Goal: Find specific page/section: Find specific page/section

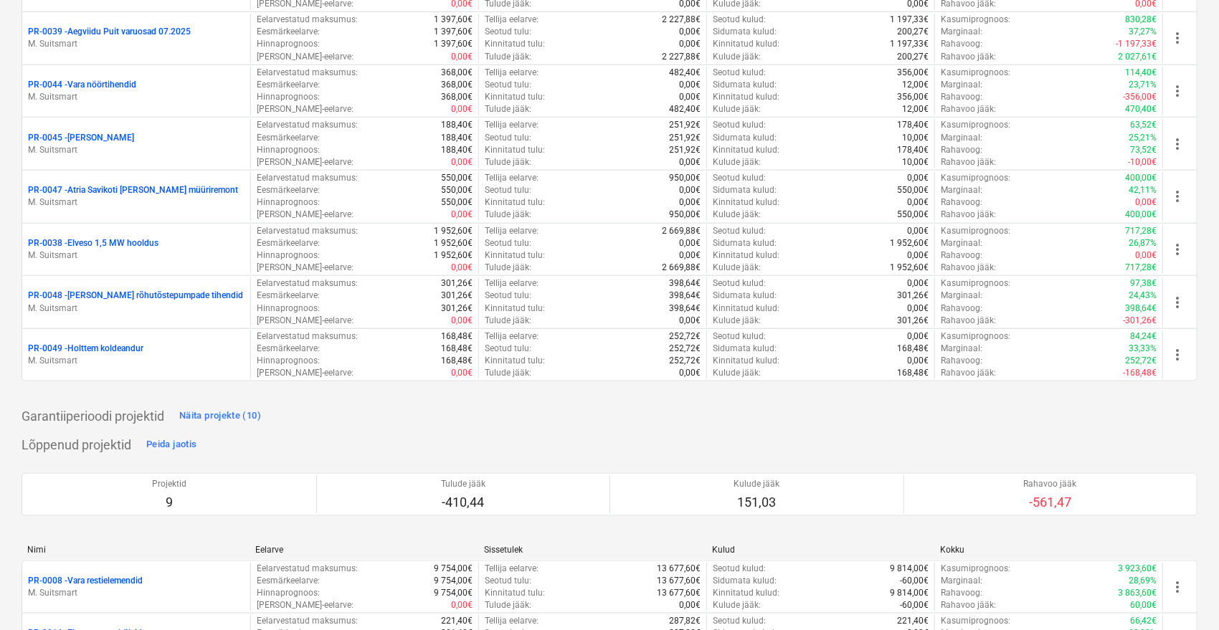
scroll to position [637, 0]
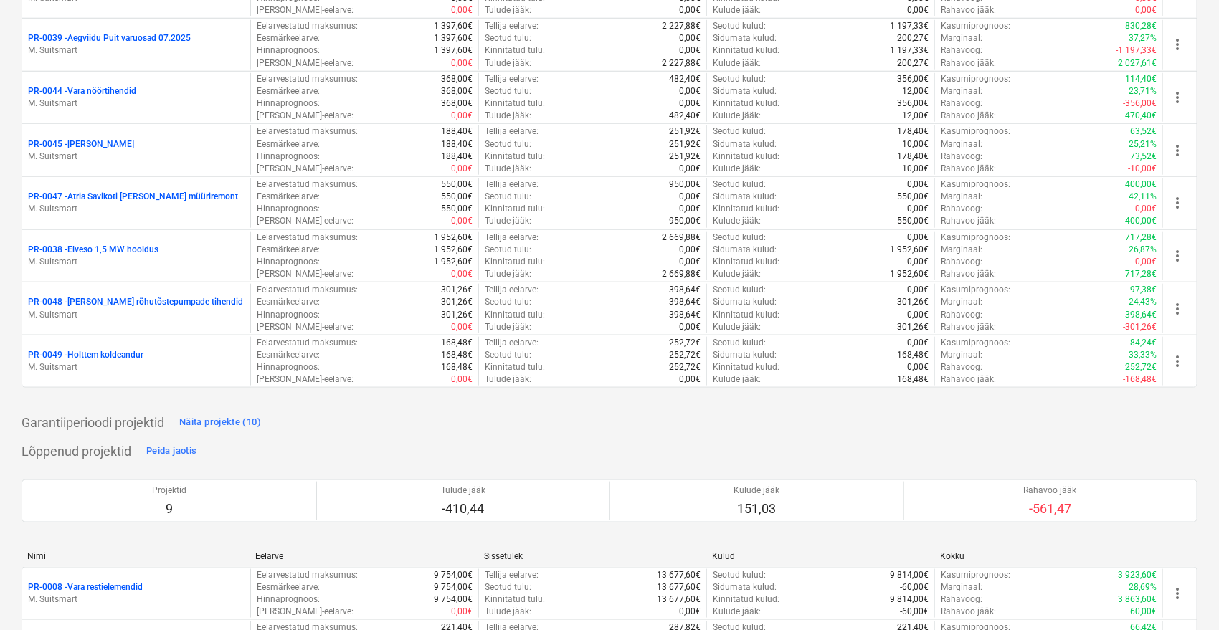
click at [95, 92] on p "PR-0044 - Vara nöörtihendid" at bounding box center [82, 91] width 108 height 12
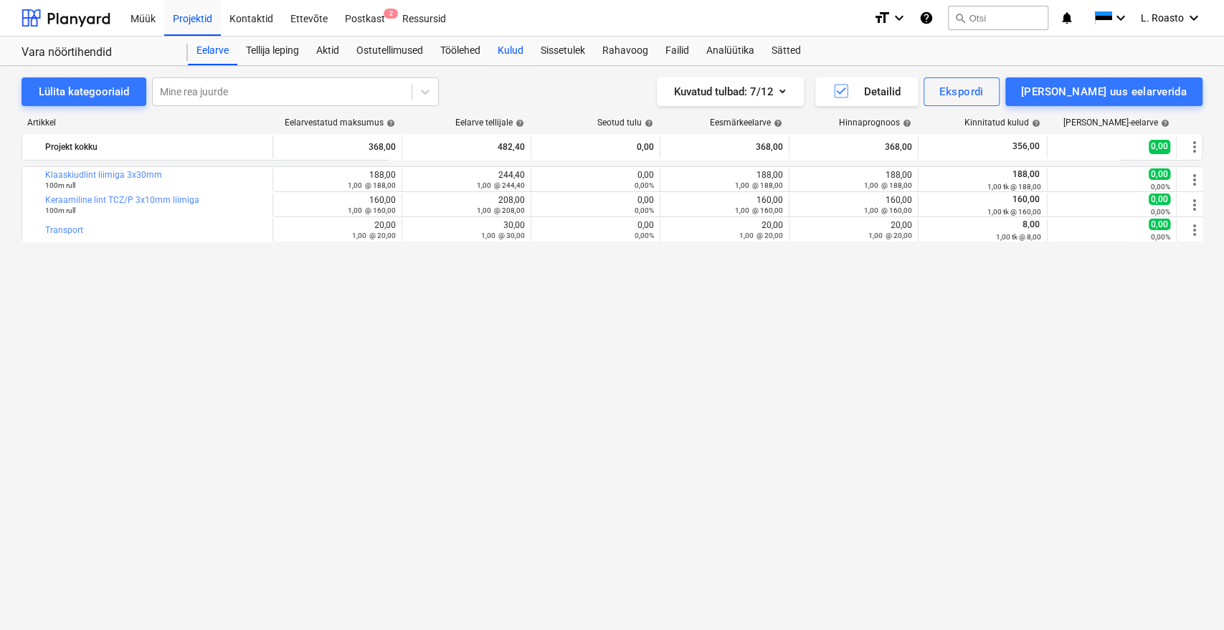
click at [513, 60] on div "Kulud" at bounding box center [510, 51] width 43 height 29
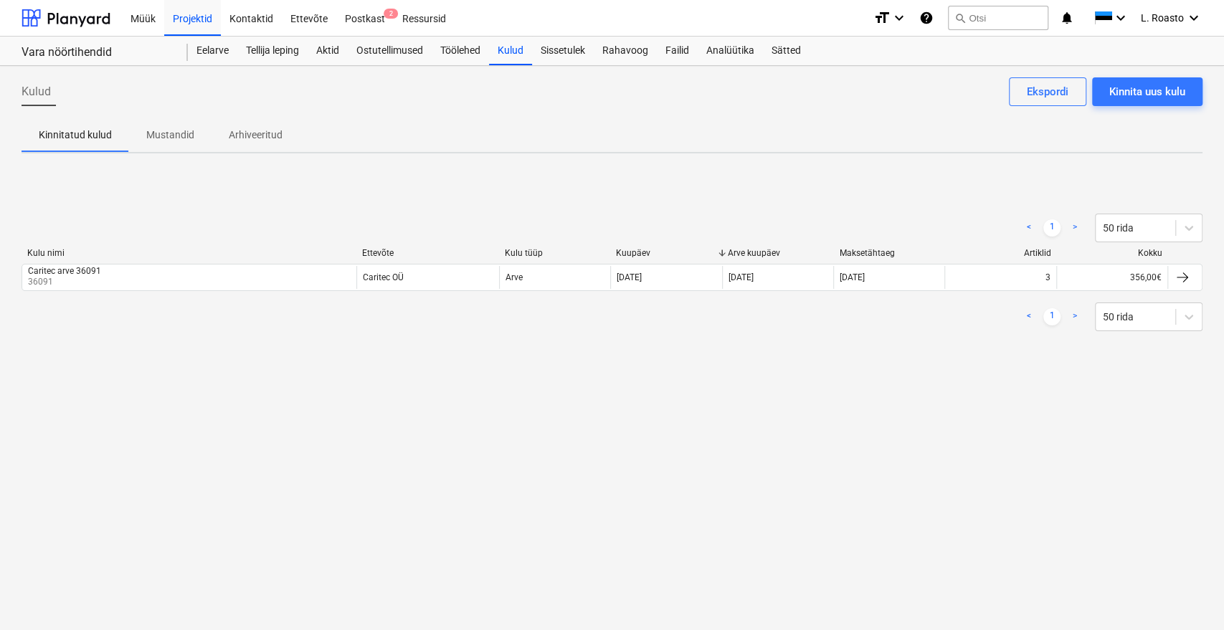
click at [1216, 22] on div "Müük Projektid Kontaktid Ettevõte Postkast 2 Ressursid format_size keyboard_arr…" at bounding box center [612, 18] width 1224 height 37
click at [1187, 16] on icon "keyboard_arrow_down" at bounding box center [1193, 17] width 17 height 17
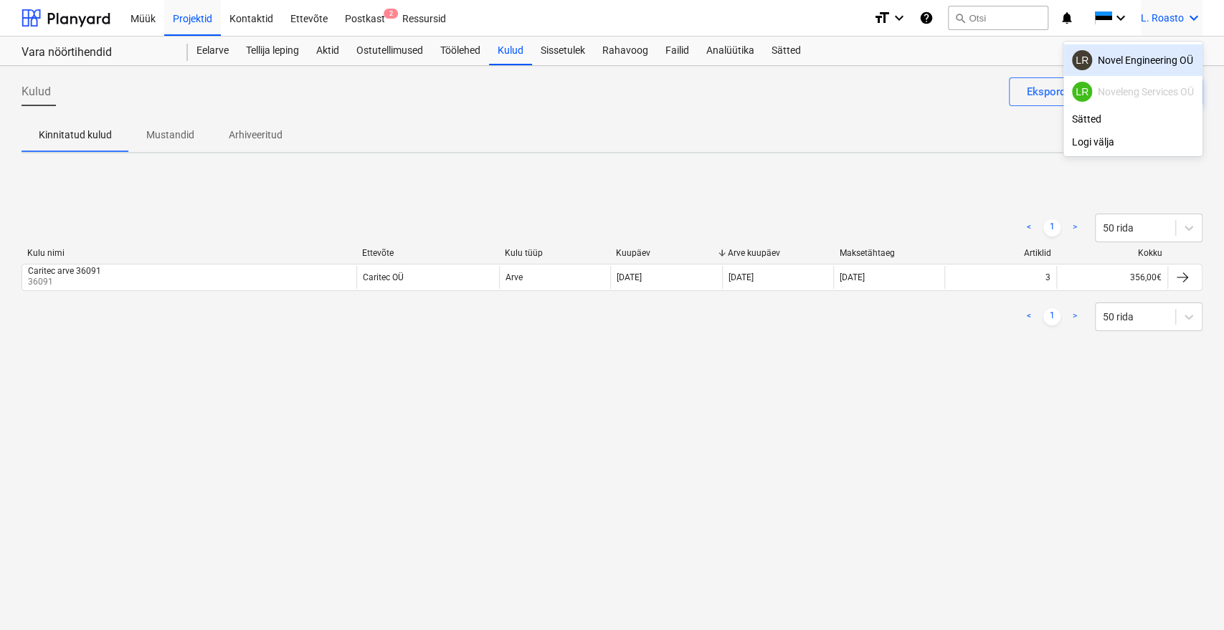
click at [1155, 58] on div "LR Novel Engineering OÜ" at bounding box center [1133, 60] width 122 height 20
